Goal: Use online tool/utility: Use online tool/utility

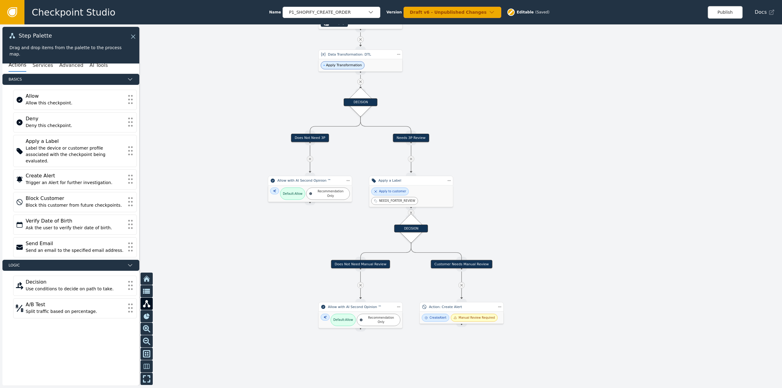
drag, startPoint x: 628, startPoint y: 287, endPoint x: 589, endPoint y: 151, distance: 140.8
click at [589, 151] on div at bounding box center [391, 206] width 782 height 364
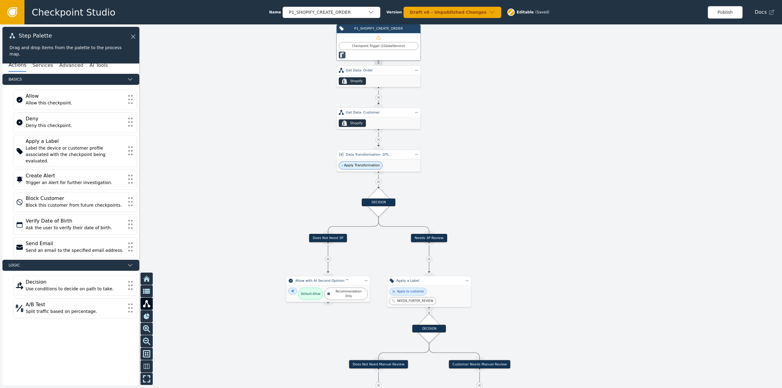
drag, startPoint x: 614, startPoint y: 242, endPoint x: 578, endPoint y: 281, distance: 52.5
click at [640, 377] on div at bounding box center [391, 206] width 782 height 364
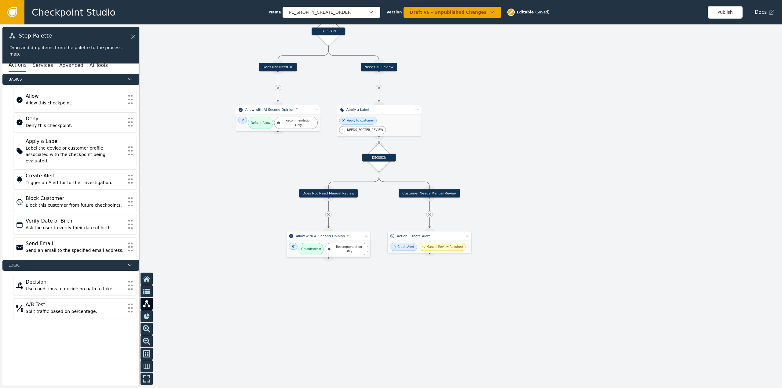
drag, startPoint x: 541, startPoint y: 263, endPoint x: 489, endPoint y: 85, distance: 185.3
click at [489, 85] on div at bounding box center [391, 206] width 782 height 364
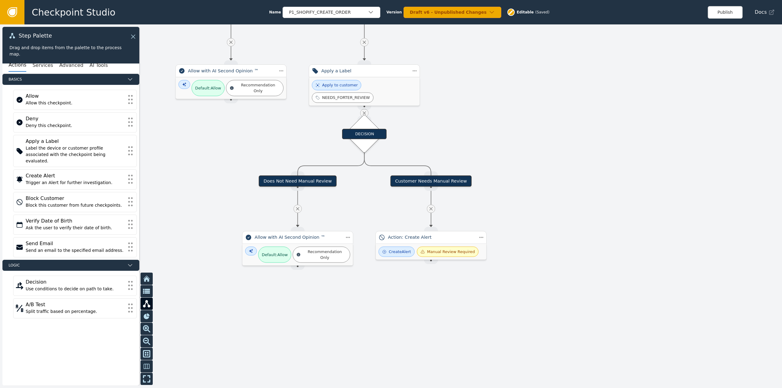
drag, startPoint x: 522, startPoint y: 157, endPoint x: 558, endPoint y: 243, distance: 92.8
click at [558, 243] on div at bounding box center [391, 206] width 782 height 364
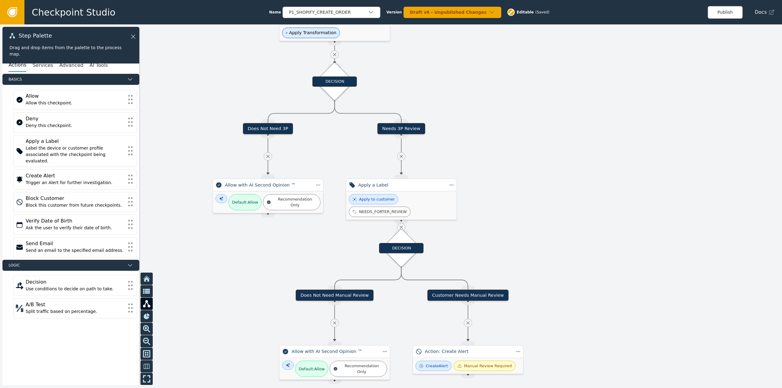
drag, startPoint x: 566, startPoint y: 103, endPoint x: 616, endPoint y: 258, distance: 162.6
click at [616, 258] on div at bounding box center [391, 206] width 782 height 364
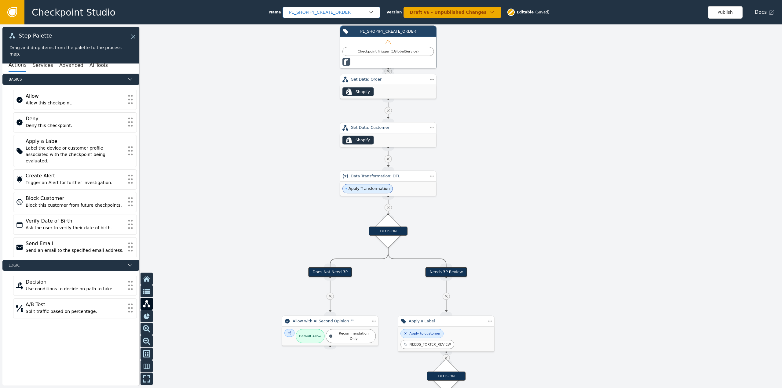
click at [314, 9] on div "P1_SHOPIFY_CREATE_ORDER" at bounding box center [328, 12] width 79 height 6
click at [317, 28] on div "P1_ON_LOOP_RETURN" at bounding box center [332, 26] width 86 height 6
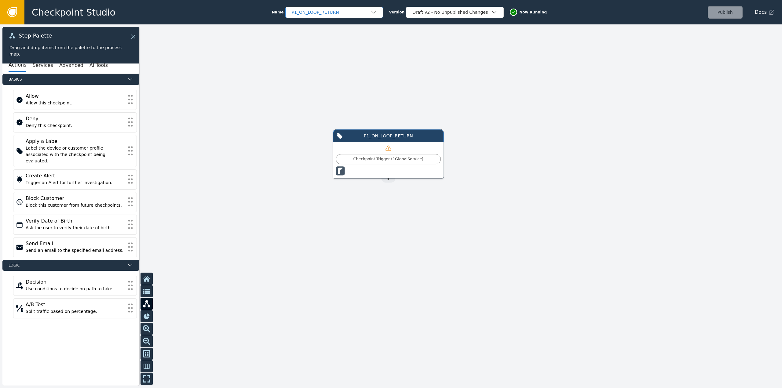
click at [313, 16] on div "P1_ON_LOOP_RETURN" at bounding box center [334, 12] width 98 height 11
click at [321, 63] on div "ON_LOOP_RETURN" at bounding box center [334, 61] width 86 height 6
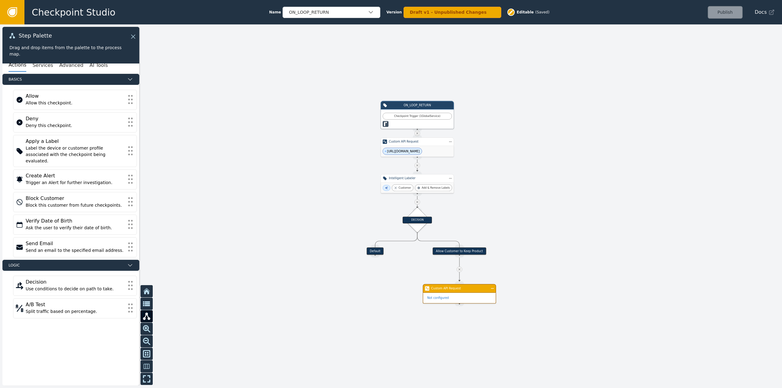
drag, startPoint x: 597, startPoint y: 310, endPoint x: 552, endPoint y: 211, distance: 109.0
click at [554, 209] on div at bounding box center [391, 206] width 782 height 364
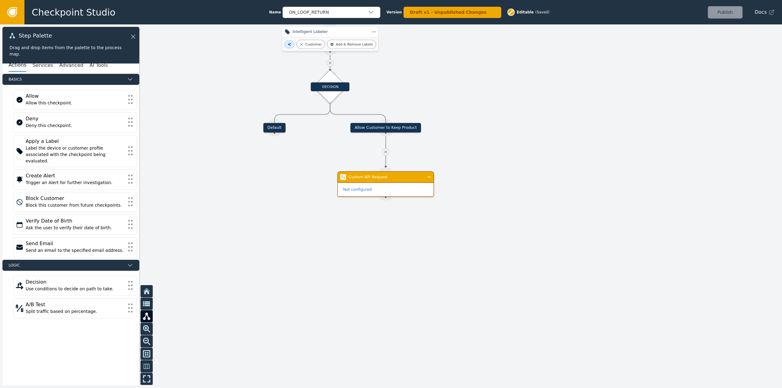
drag, startPoint x: 495, startPoint y: 146, endPoint x: 575, endPoint y: 301, distance: 174.0
click at [575, 303] on div at bounding box center [391, 206] width 782 height 364
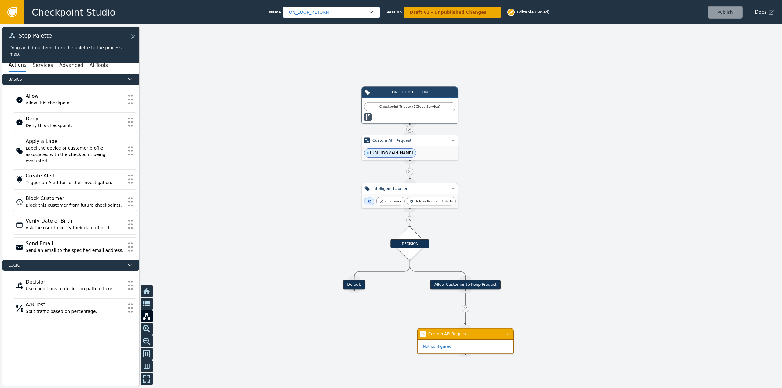
click at [355, 10] on div "ON_LOOP_RETURN" at bounding box center [328, 12] width 79 height 6
click at [318, 23] on div "P1_ON_LOOP_RETURN" at bounding box center [332, 26] width 86 height 6
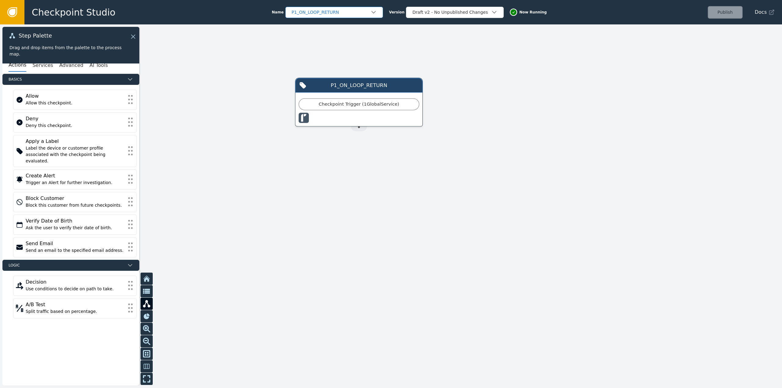
click at [329, 12] on div "P1_ON_LOOP_RETURN" at bounding box center [331, 12] width 79 height 6
click at [327, 38] on div "P1_SHOPIFY_CREATE_ORDER" at bounding box center [334, 38] width 86 height 6
